Goal: Check status: Check status

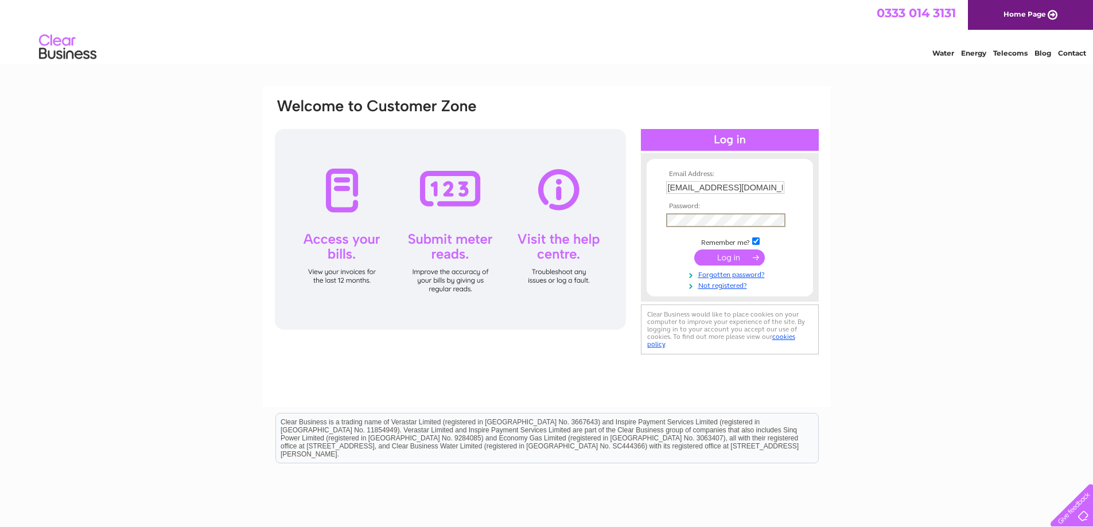
click at [732, 258] on input "submit" at bounding box center [729, 257] width 71 height 16
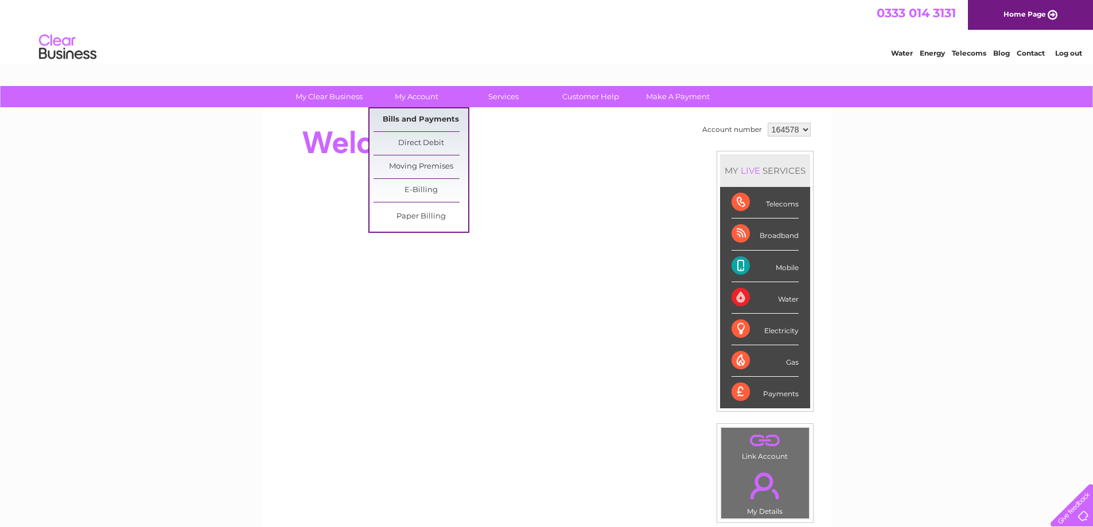
click at [426, 116] on link "Bills and Payments" at bounding box center [420, 119] width 95 height 23
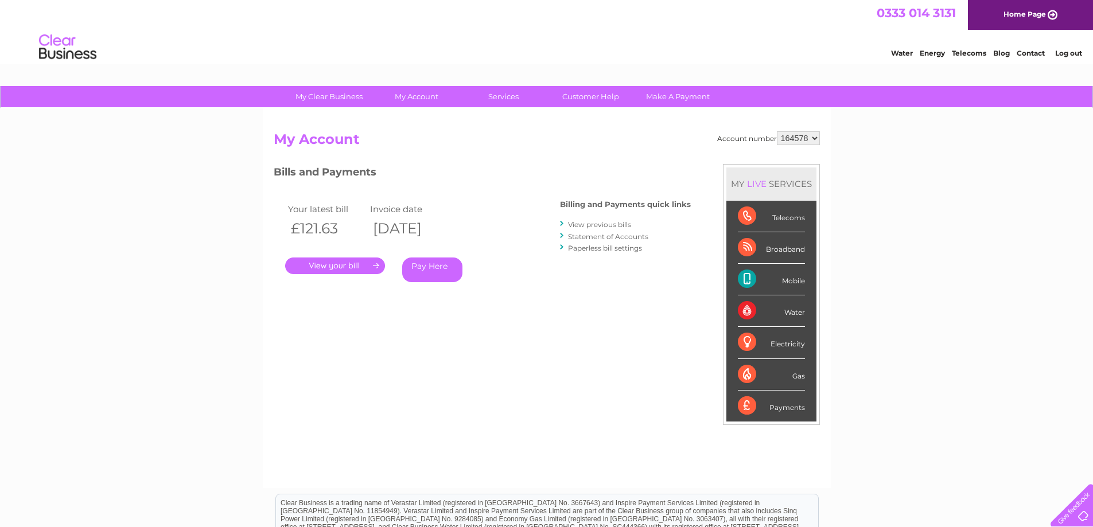
click at [340, 274] on link "." at bounding box center [335, 266] width 100 height 17
